Goal: Task Accomplishment & Management: Complete application form

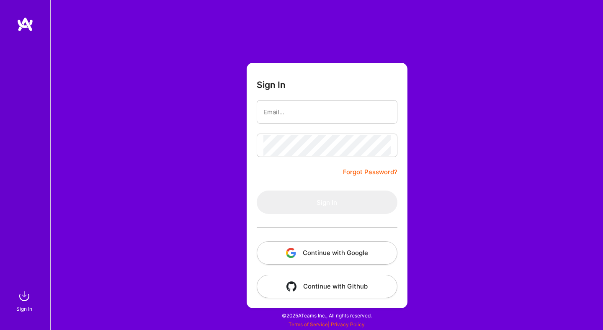
click at [304, 111] on input "email" at bounding box center [327, 111] width 127 height 21
type input "[PERSON_NAME][EMAIL_ADDRESS][DOMAIN_NAME]"
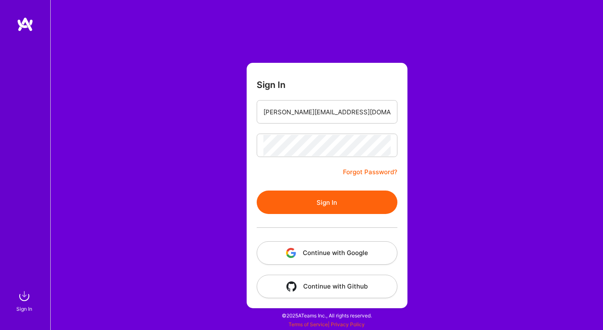
click at [323, 213] on button "Sign In" at bounding box center [327, 202] width 141 height 23
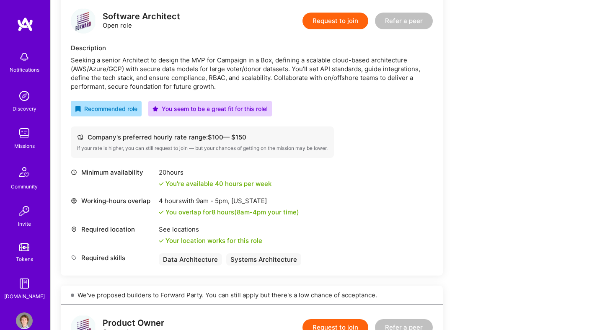
scroll to position [216, 0]
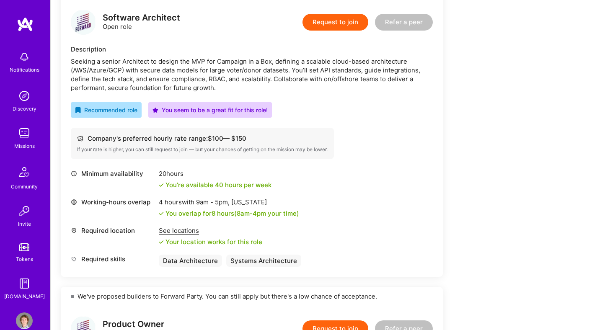
click at [337, 30] on div "Request to join Refer a peer" at bounding box center [368, 22] width 130 height 25
click at [338, 25] on button "Request to join" at bounding box center [336, 22] width 66 height 17
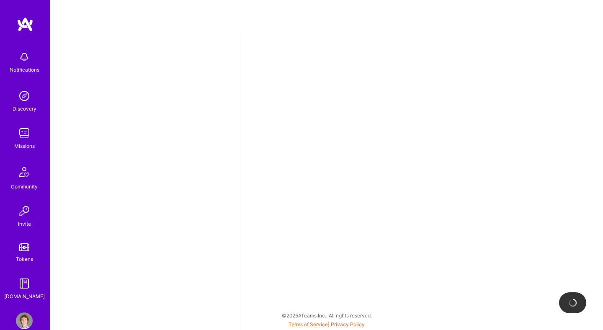
select select "US"
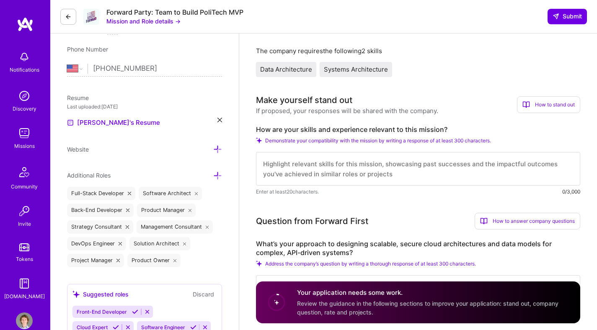
scroll to position [256, 0]
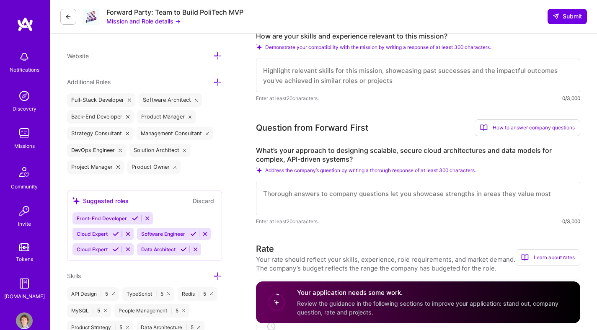
click at [308, 49] on span "Demonstrate your compatibility with the mission by writing a response of at lea…" at bounding box center [378, 47] width 226 height 6
click at [289, 47] on span "Demonstrate your compatibility with the mission by writing a response of at lea…" at bounding box center [378, 47] width 226 height 6
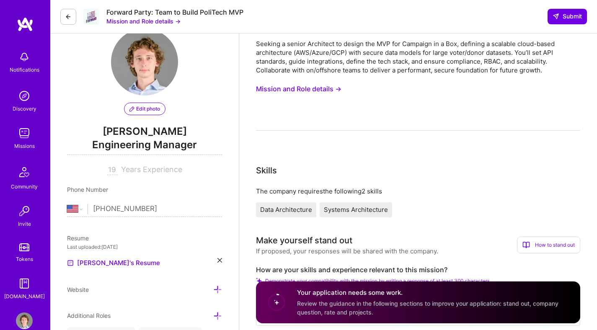
scroll to position [0, 0]
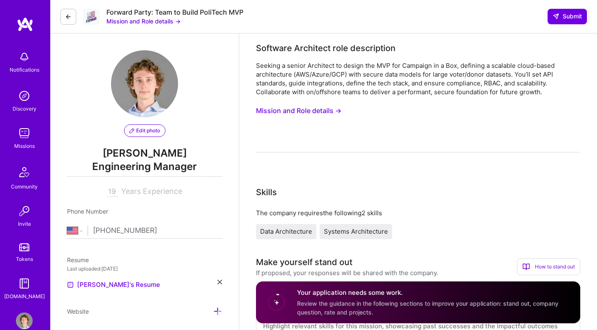
click at [303, 112] on button "Mission and Role details →" at bounding box center [298, 111] width 85 height 16
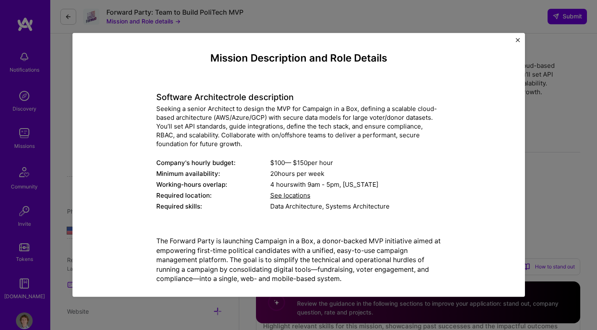
scroll to position [0, 0]
click at [562, 213] on div "Mission Description and Role Details Software Architect role description Seekin…" at bounding box center [298, 165] width 597 height 330
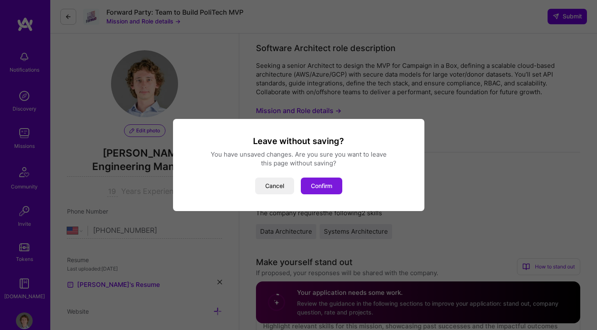
click at [327, 189] on button "Confirm" at bounding box center [321, 186] width 41 height 17
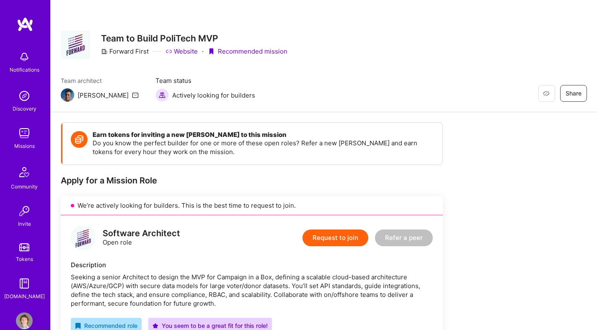
click at [181, 54] on link "Website" at bounding box center [182, 51] width 32 height 9
